Goal: Information Seeking & Learning: Learn about a topic

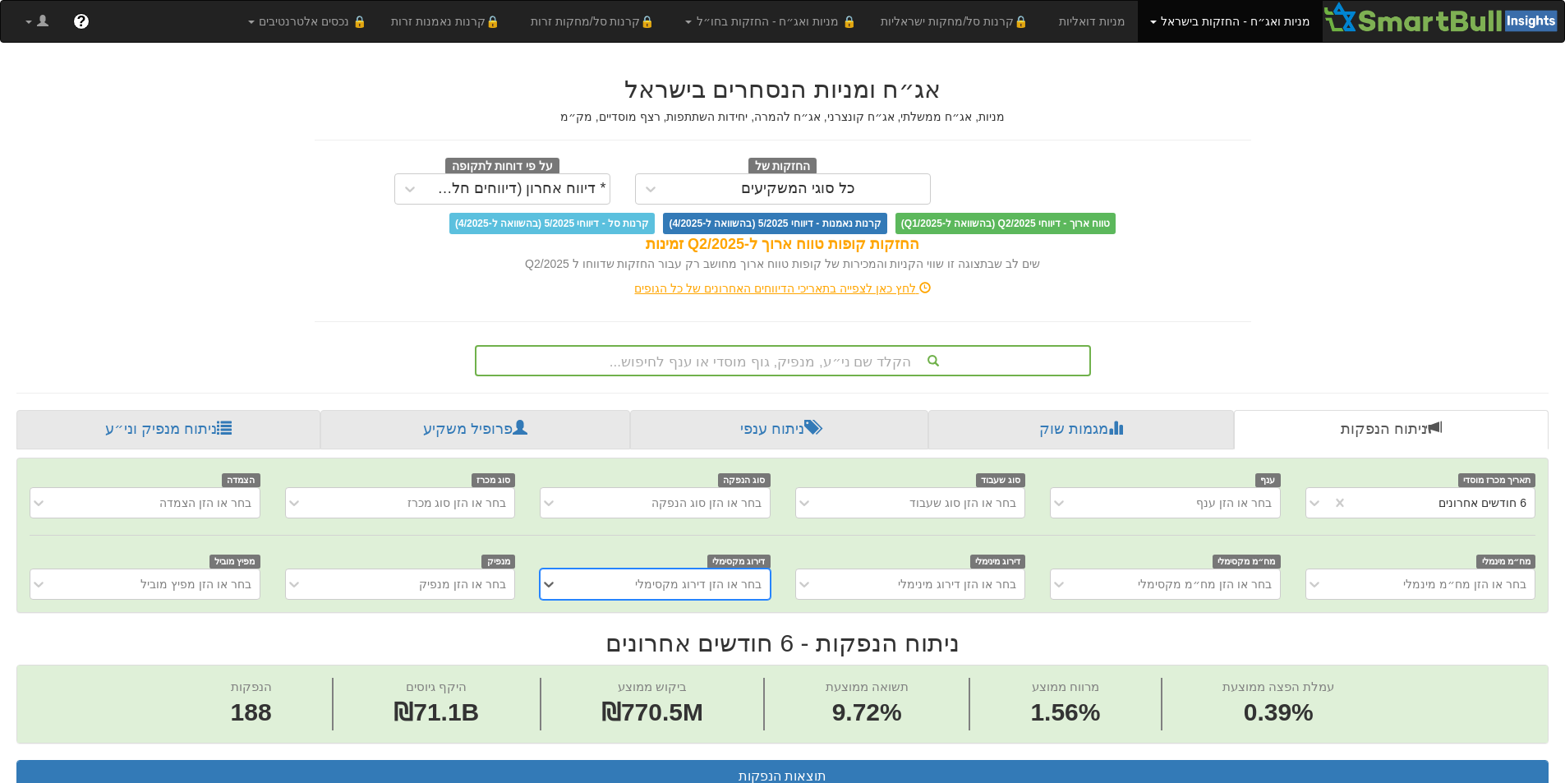
scroll to position [0, 2995]
click at [739, 360] on div "הקלד שם ני״ע, מנפיק, גוף מוסדי או ענף לחיפוש..." at bounding box center [783, 361] width 613 height 28
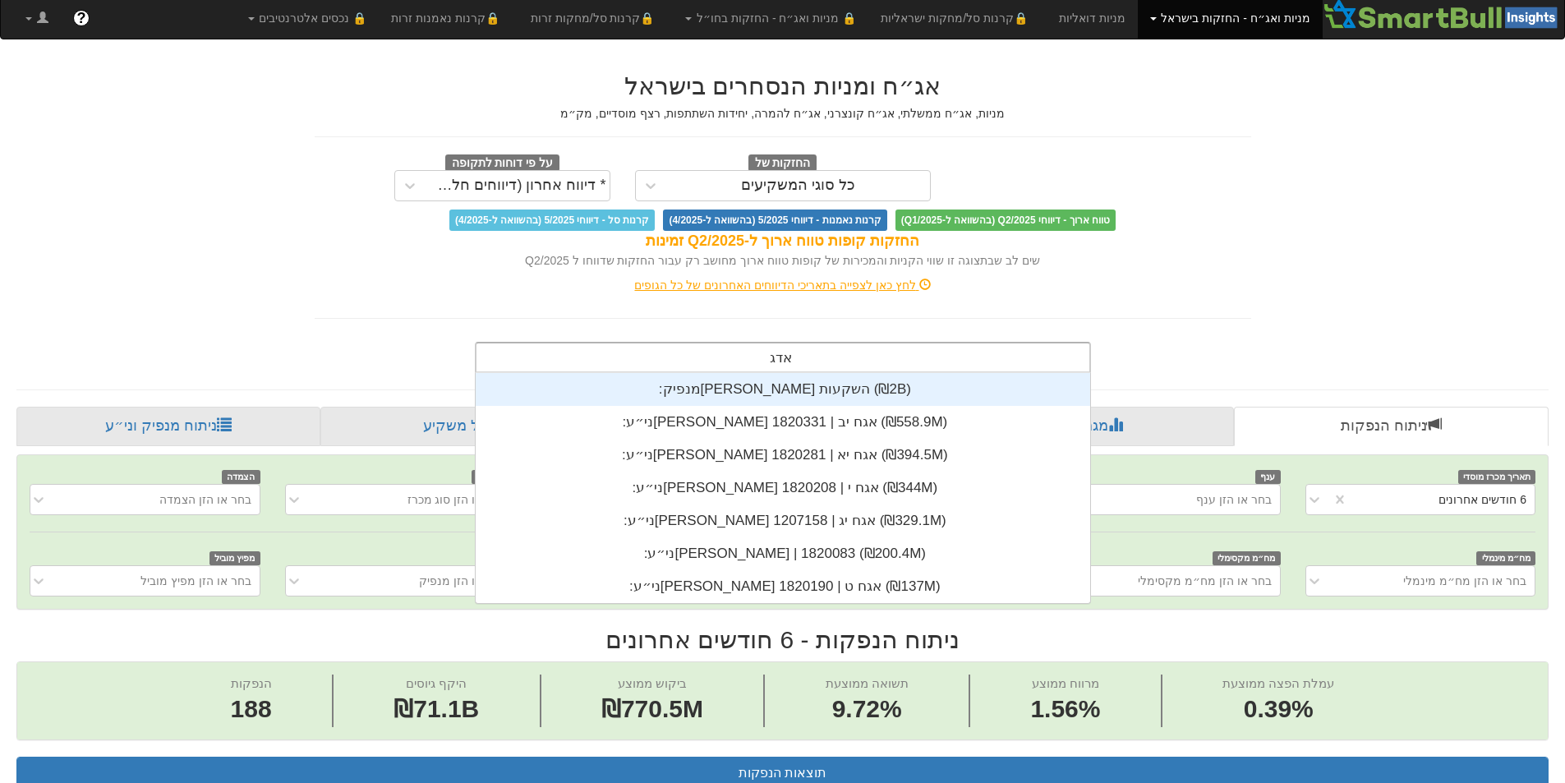
scroll to position [230, 0]
type input "[PERSON_NAME]"
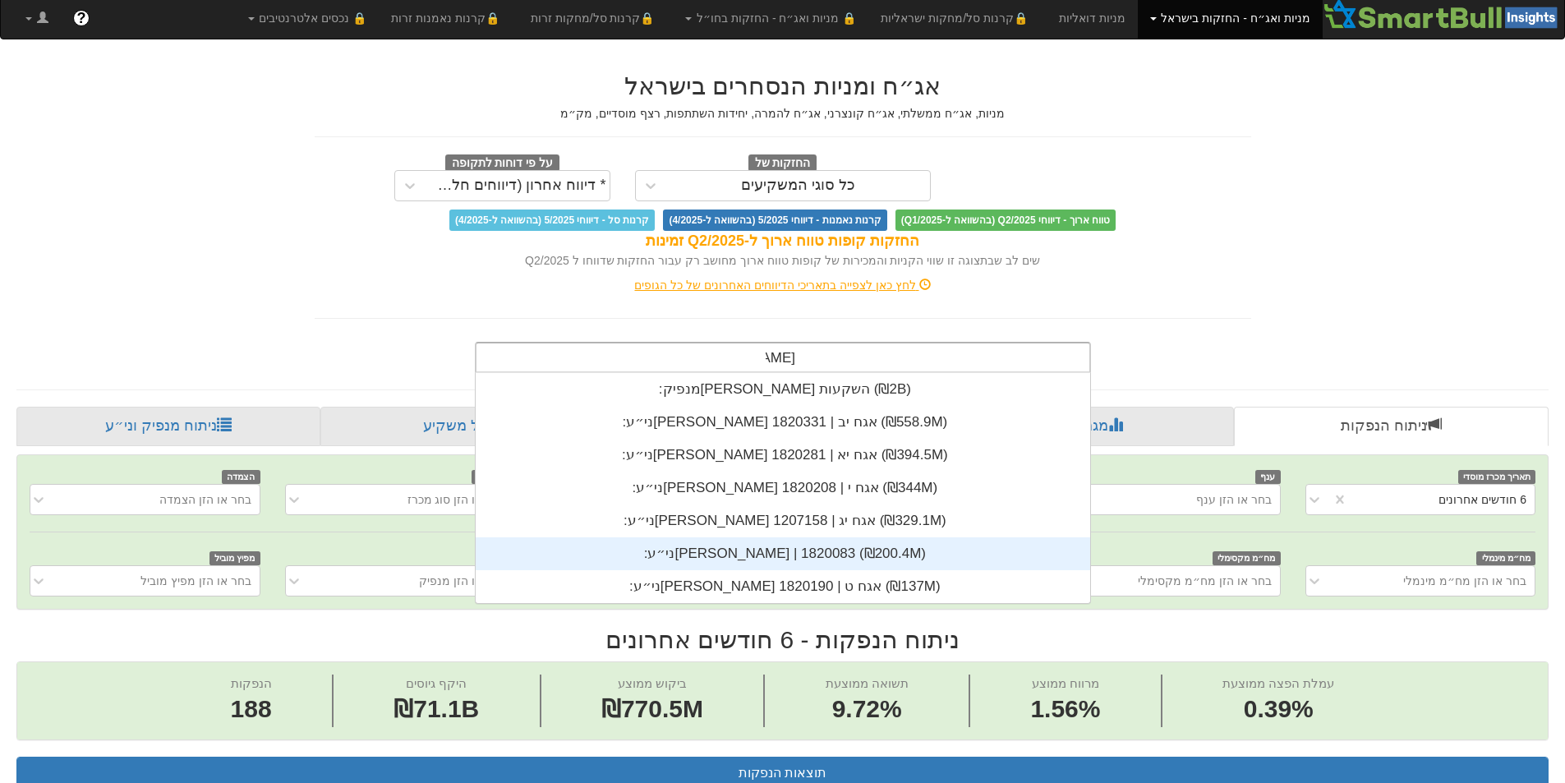
click at [767, 553] on div "ני״ע: ‏[PERSON_NAME] | 1820083 ‎(₪200.4M)‎" at bounding box center [783, 553] width 615 height 33
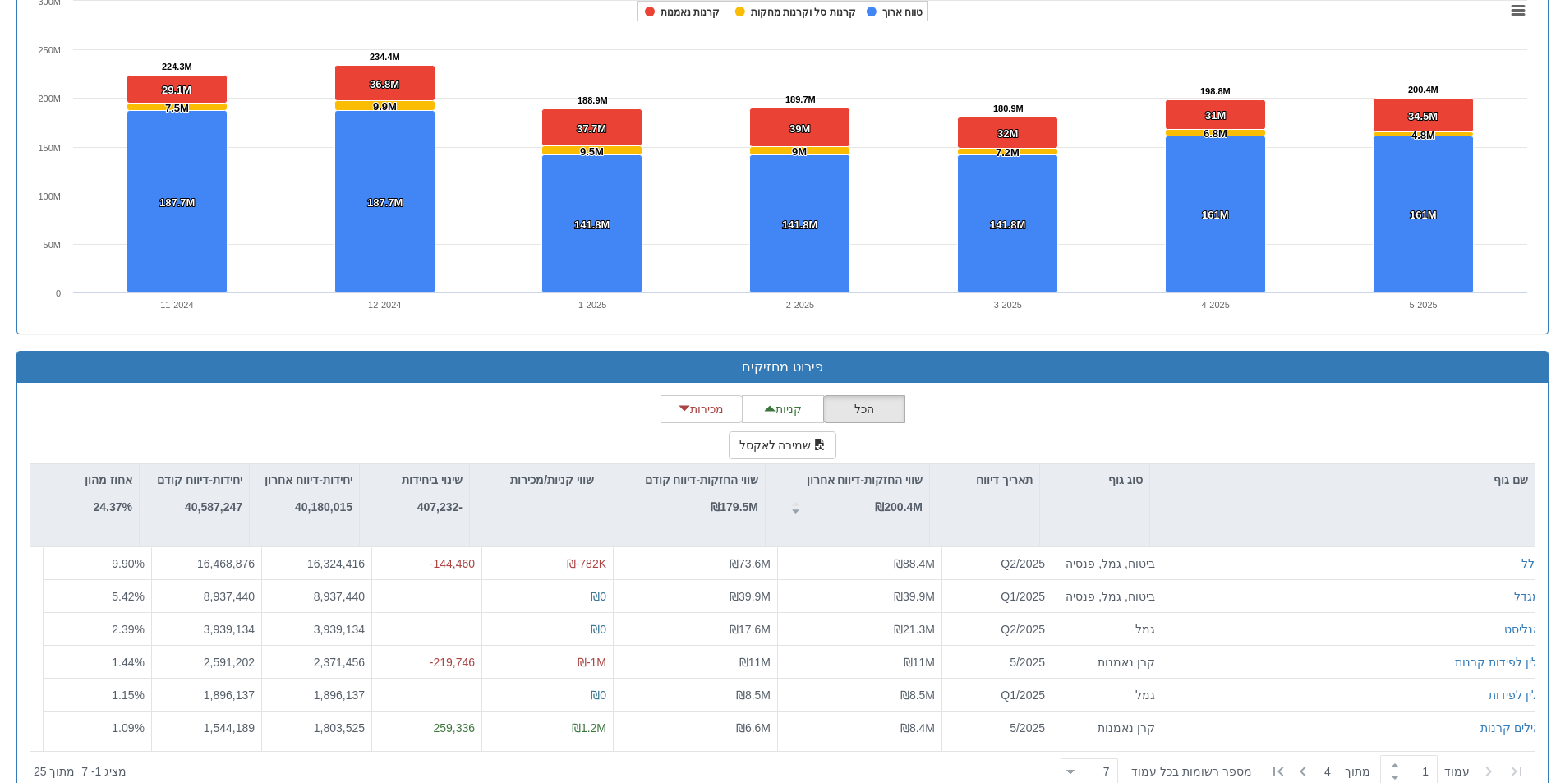
scroll to position [1218, 0]
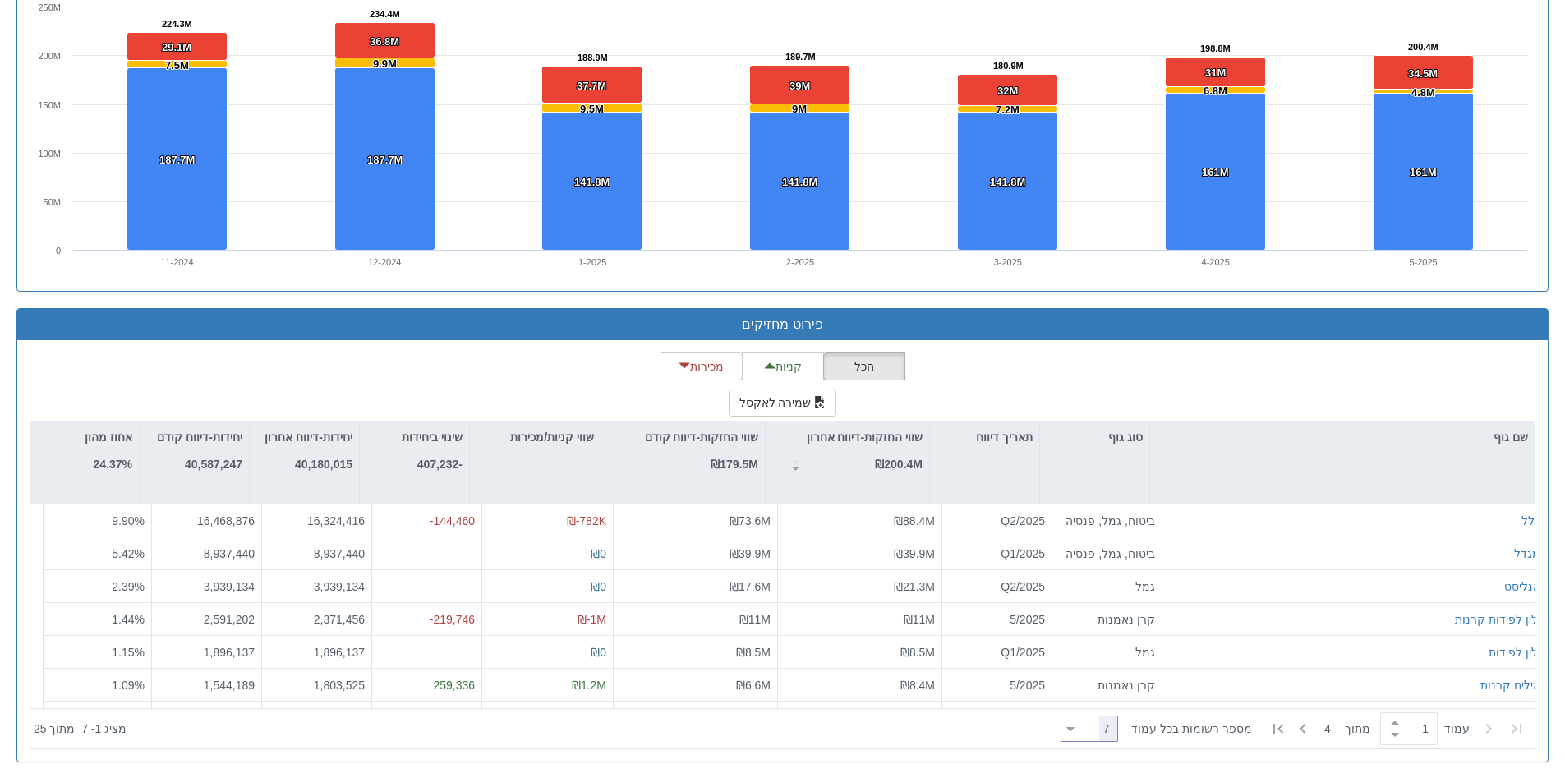
click at [1075, 730] on icon at bounding box center [1070, 729] width 8 height 4
click at [1091, 673] on div "50" at bounding box center [1100, 674] width 58 height 26
type input "50"
